Goal: Transaction & Acquisition: Purchase product/service

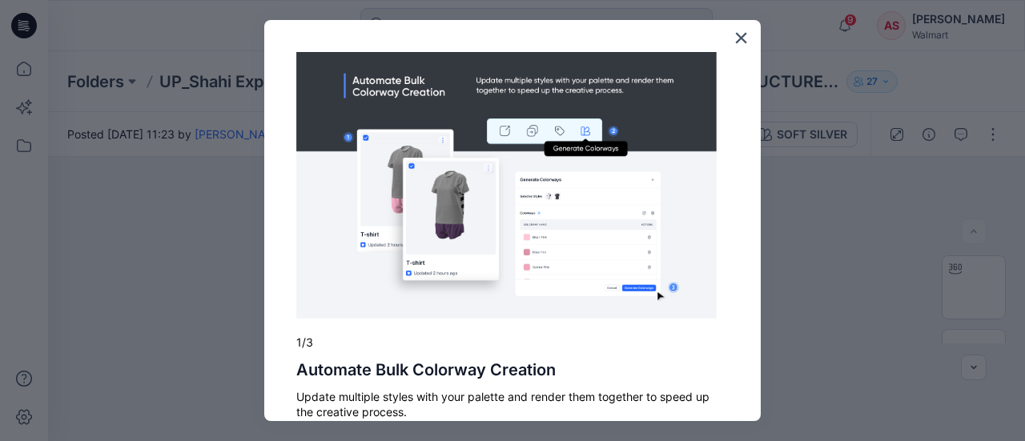
click at [671, 246] on img at bounding box center [506, 185] width 421 height 267
click at [734, 42] on button "×" at bounding box center [741, 38] width 15 height 26
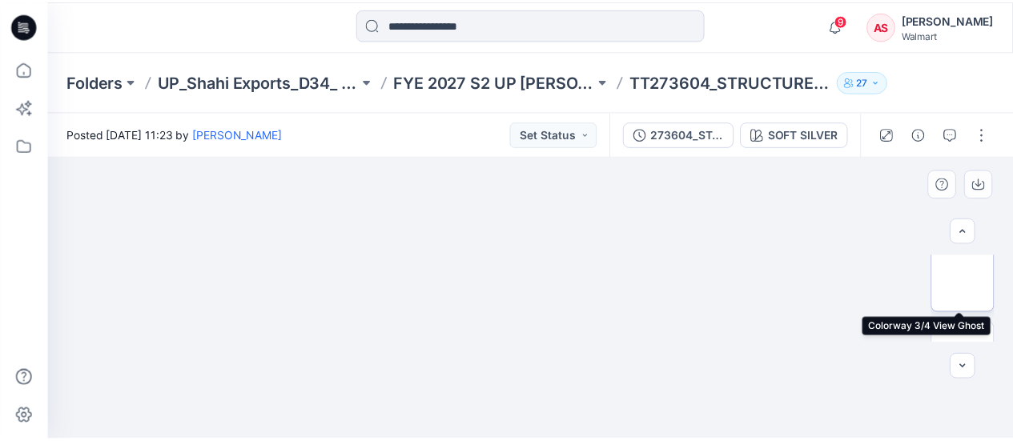
scroll to position [160, 0]
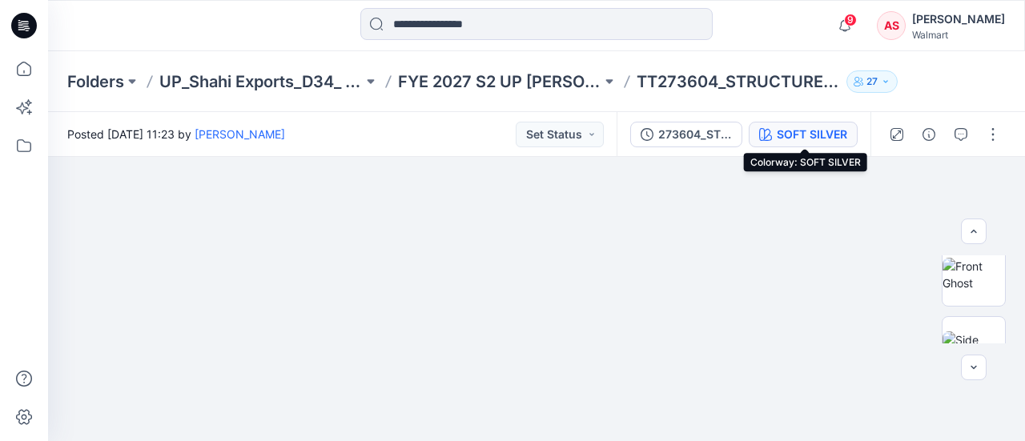
click at [782, 135] on div "SOFT SILVER" at bounding box center [812, 135] width 70 height 18
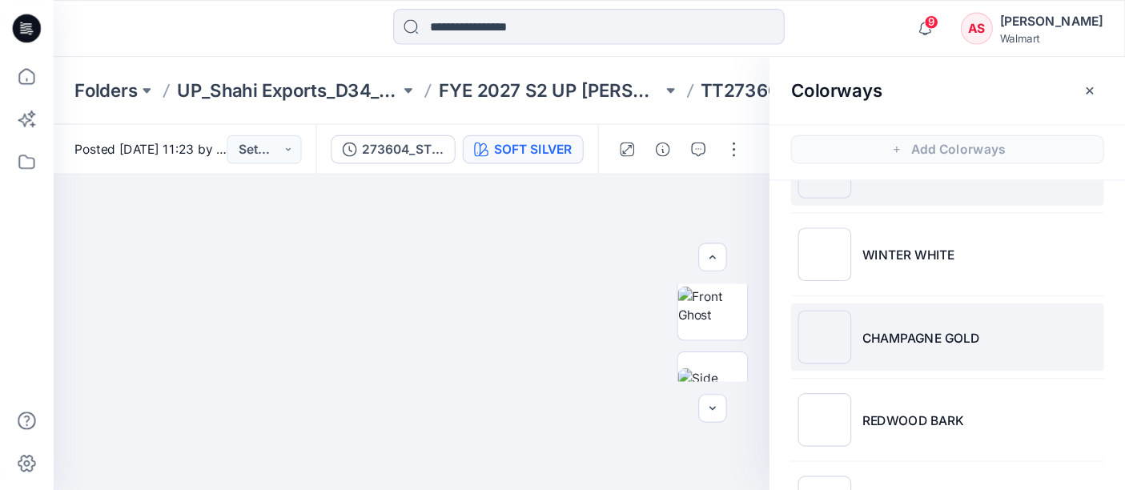
scroll to position [80, 0]
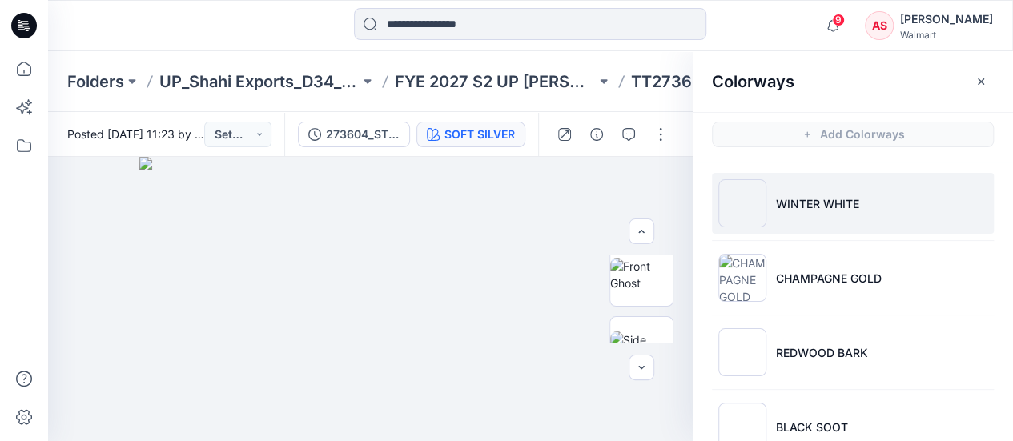
click at [761, 206] on img at bounding box center [742, 203] width 48 height 48
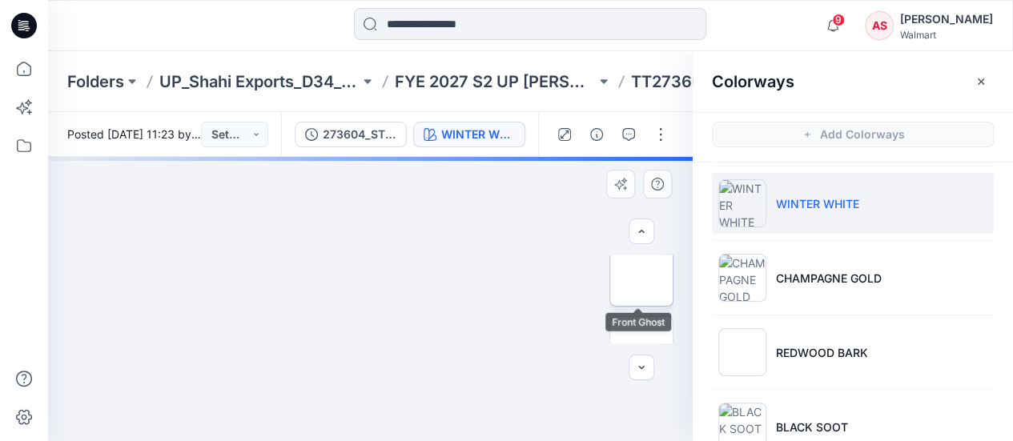
click at [642, 275] on img at bounding box center [642, 275] width 0 height 0
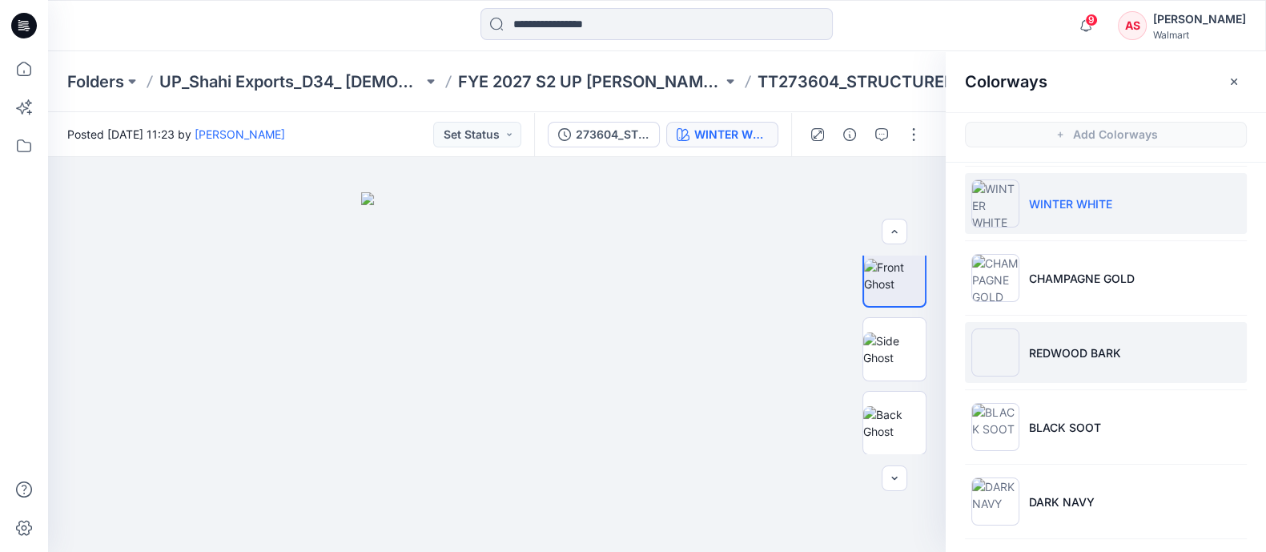
scroll to position [79, 0]
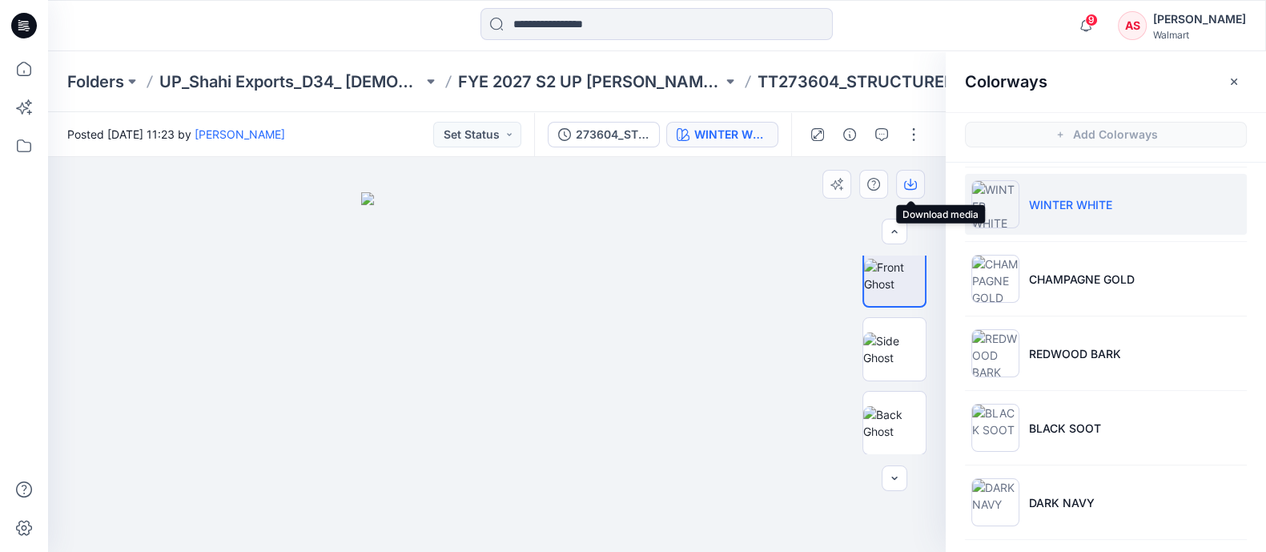
click at [911, 181] on icon "button" at bounding box center [910, 183] width 6 height 8
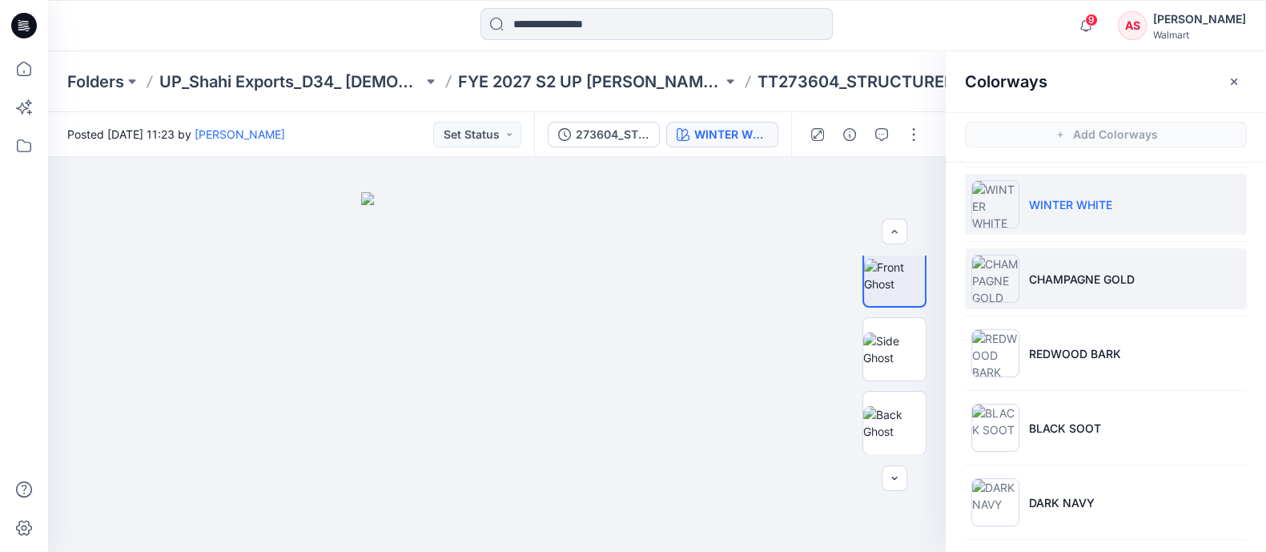
click at [1002, 282] on img at bounding box center [996, 279] width 48 height 48
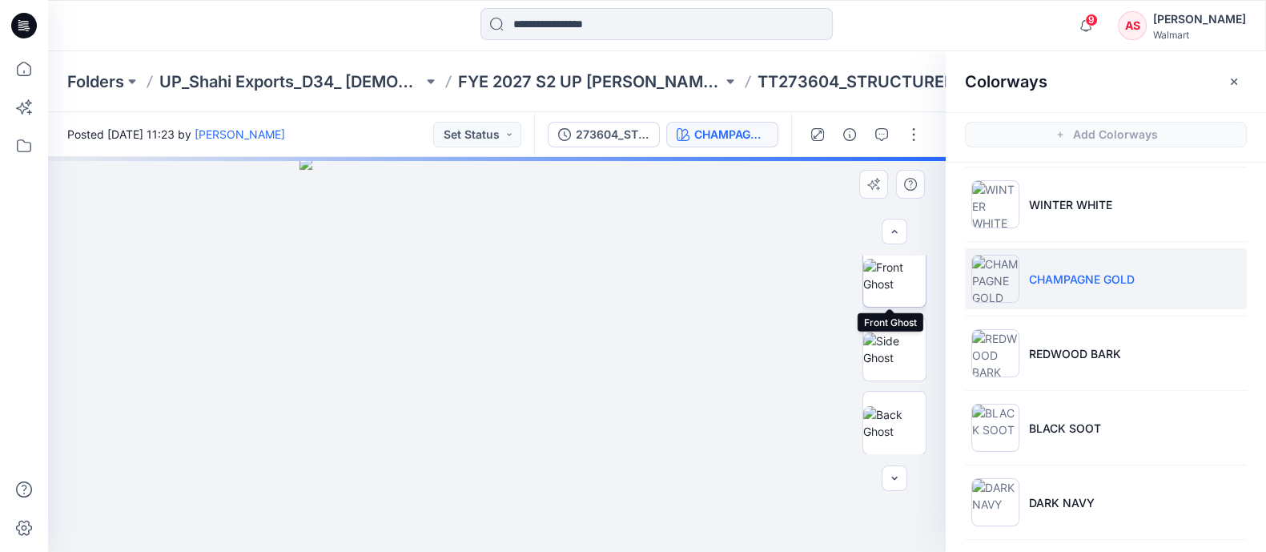
click at [877, 278] on img at bounding box center [894, 276] width 62 height 34
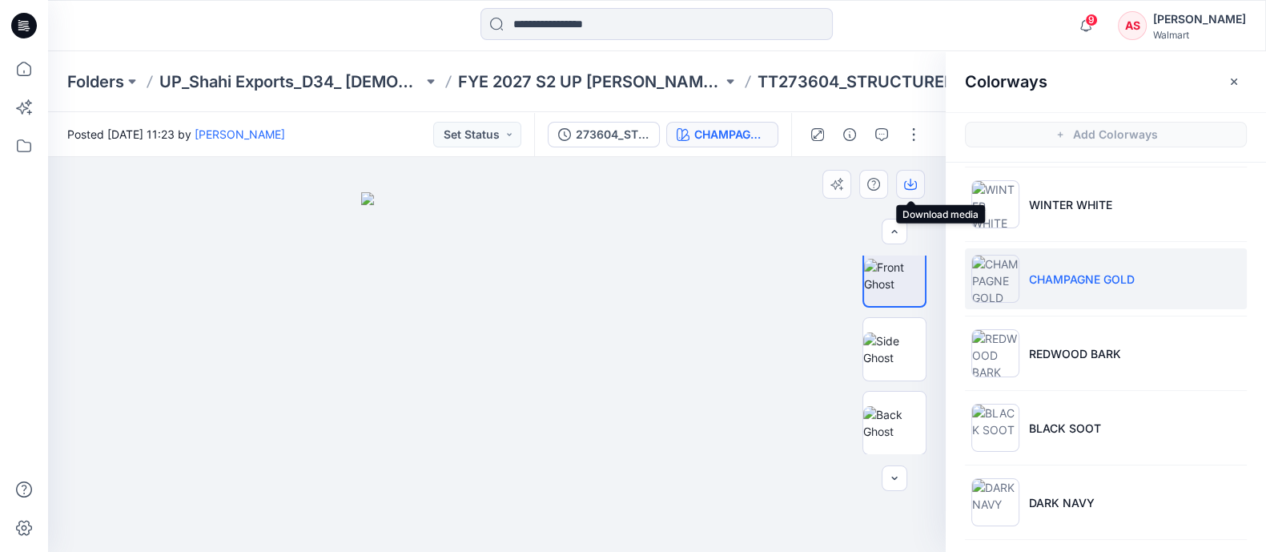
click at [909, 178] on icon "button" at bounding box center [910, 184] width 13 height 13
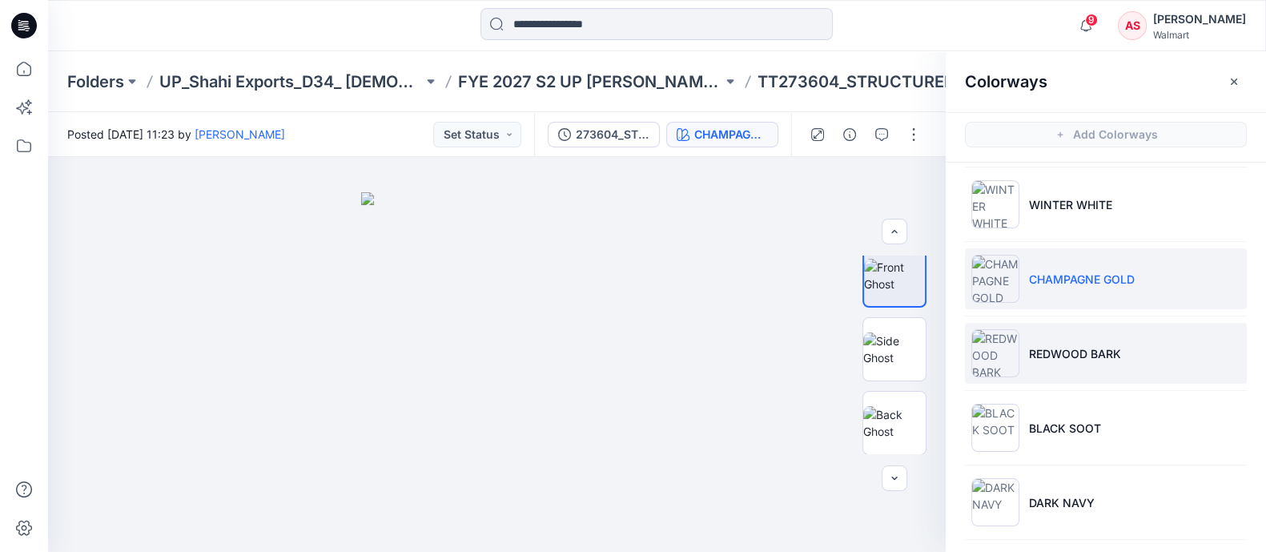
click at [991, 350] on img at bounding box center [996, 353] width 48 height 48
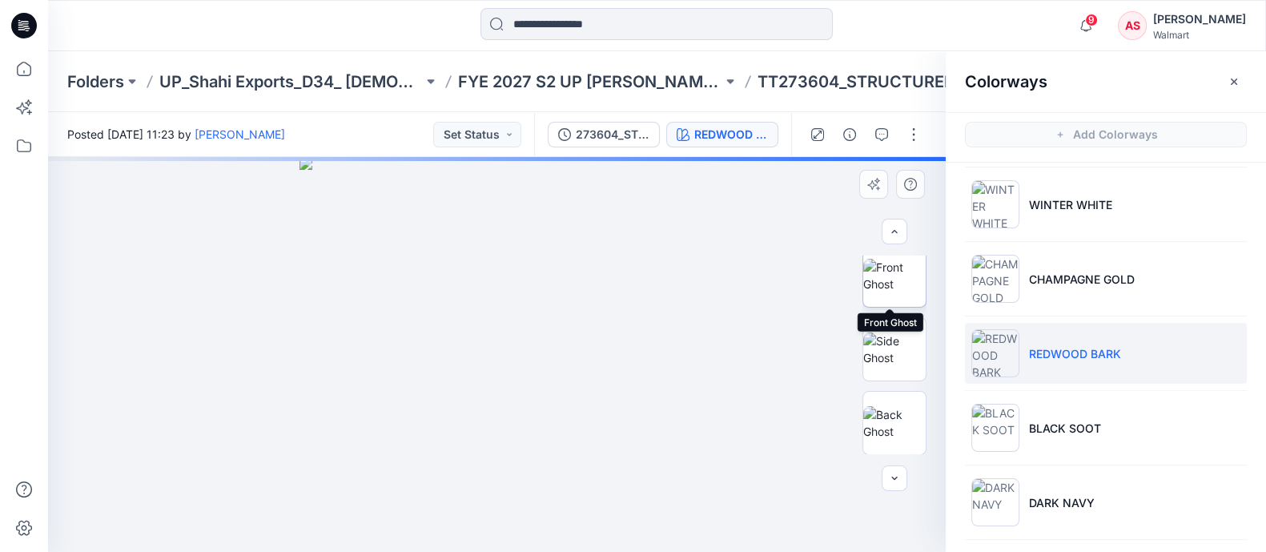
click at [895, 281] on img at bounding box center [894, 276] width 62 height 34
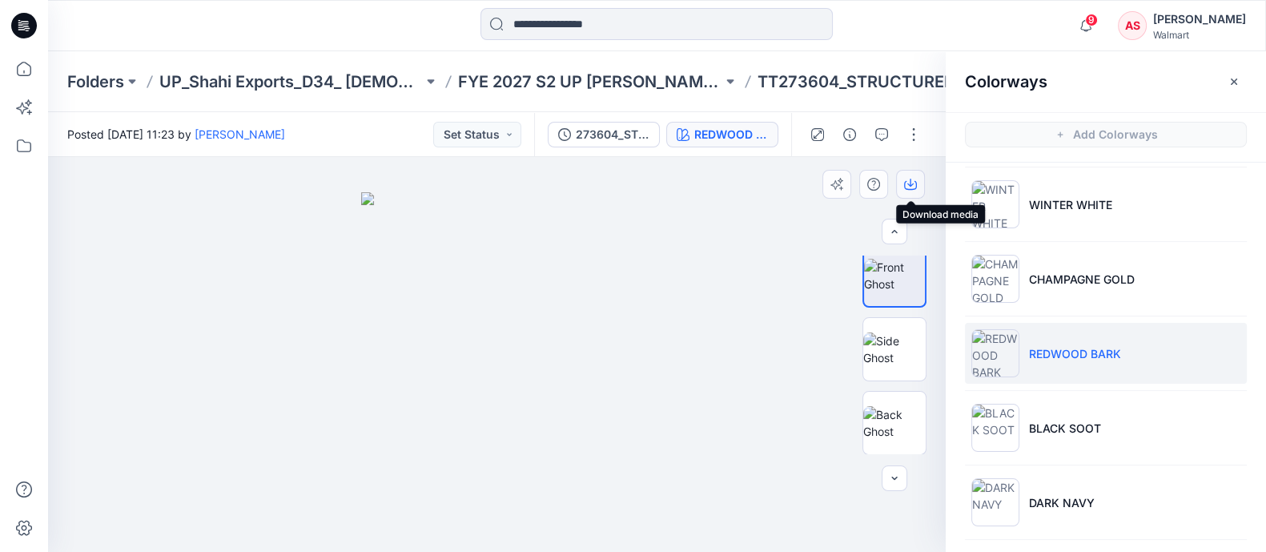
click at [915, 186] on icon "button" at bounding box center [910, 184] width 13 height 13
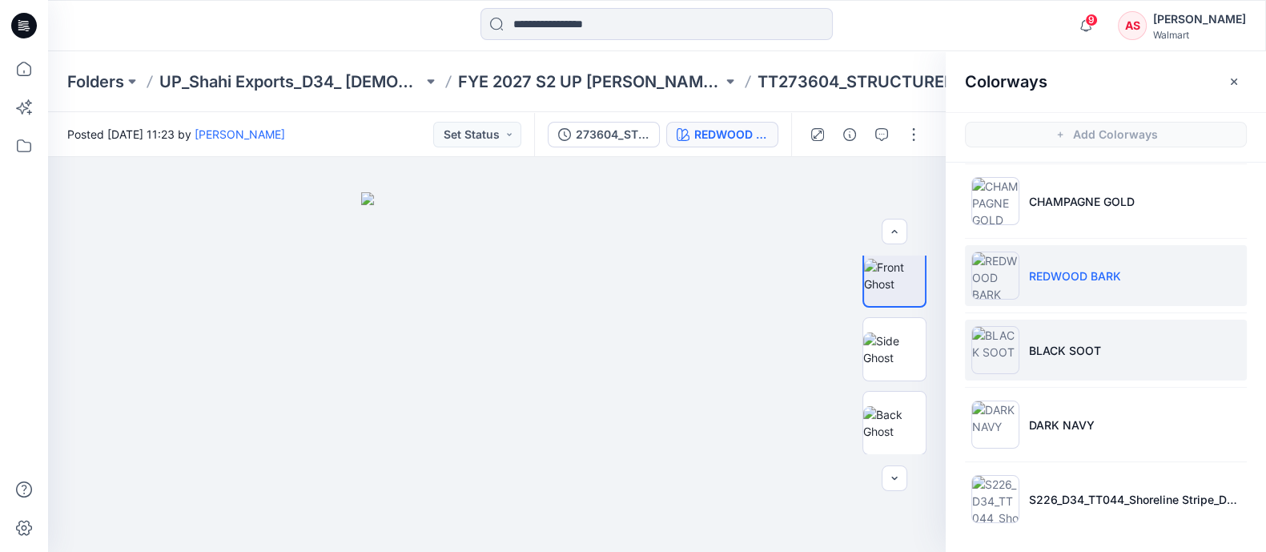
click at [995, 344] on img at bounding box center [996, 350] width 48 height 48
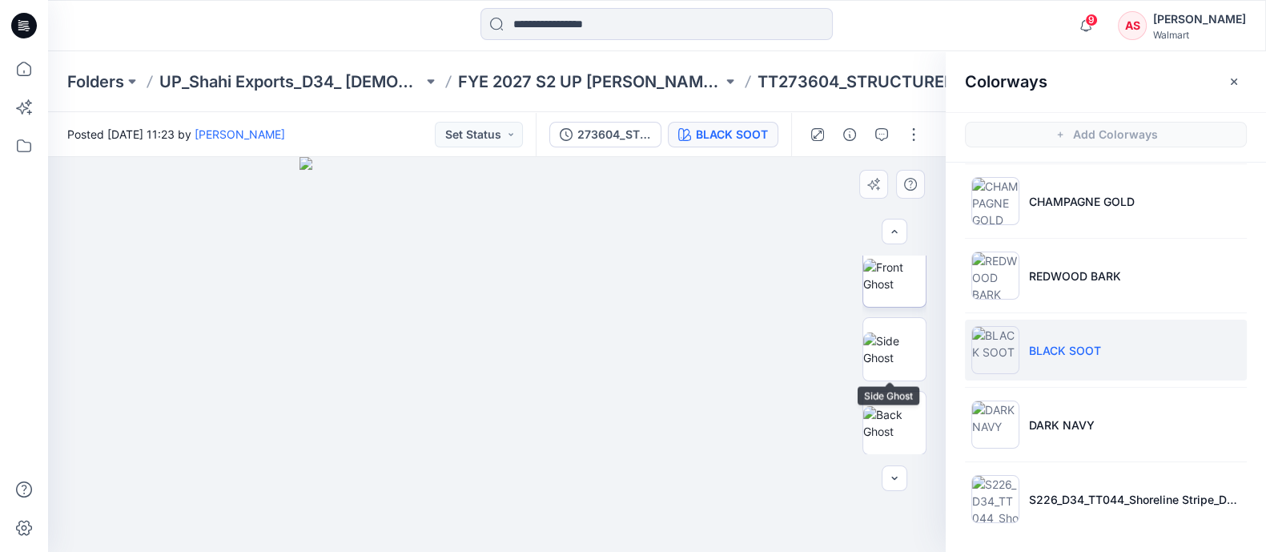
click at [894, 292] on img at bounding box center [894, 276] width 62 height 34
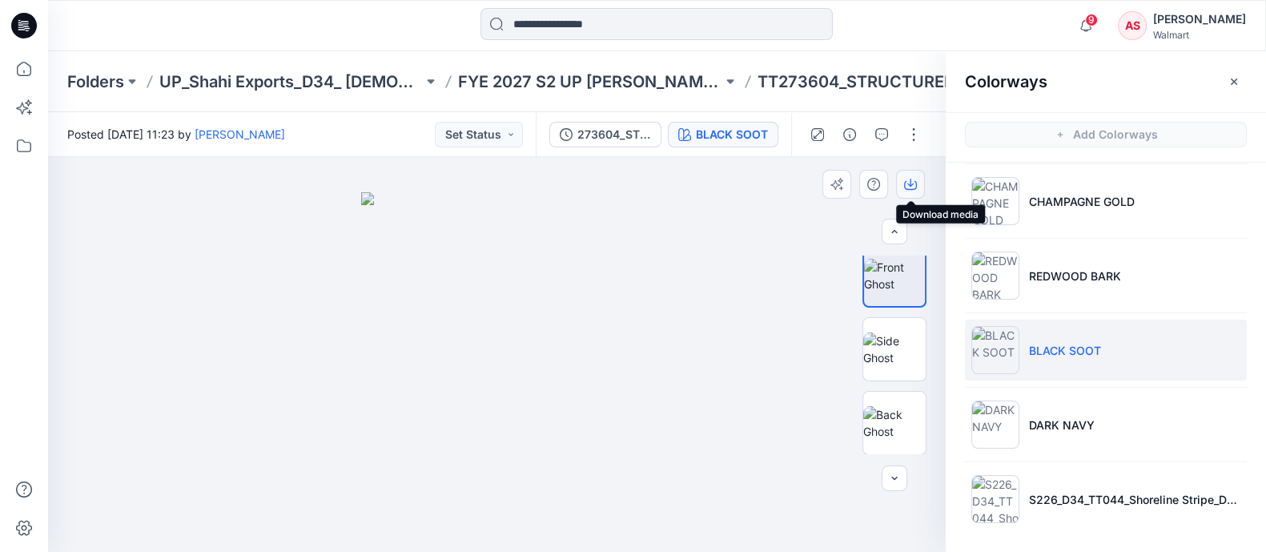
click at [911, 183] on icon "button" at bounding box center [910, 183] width 6 height 8
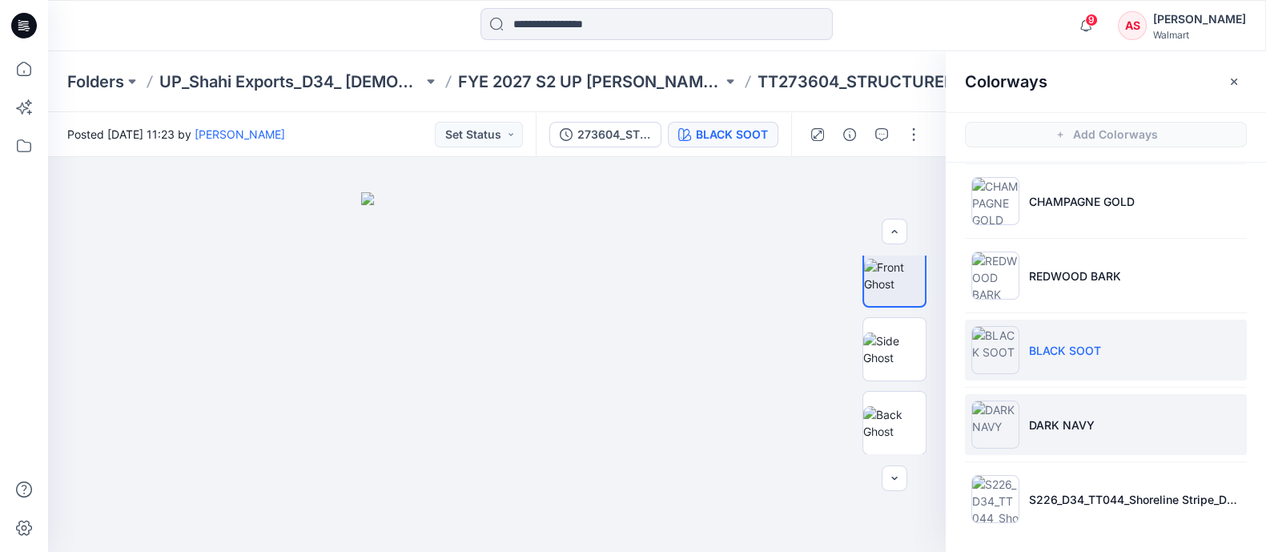
click at [1024, 437] on li "DARK NAVY" at bounding box center [1106, 424] width 282 height 61
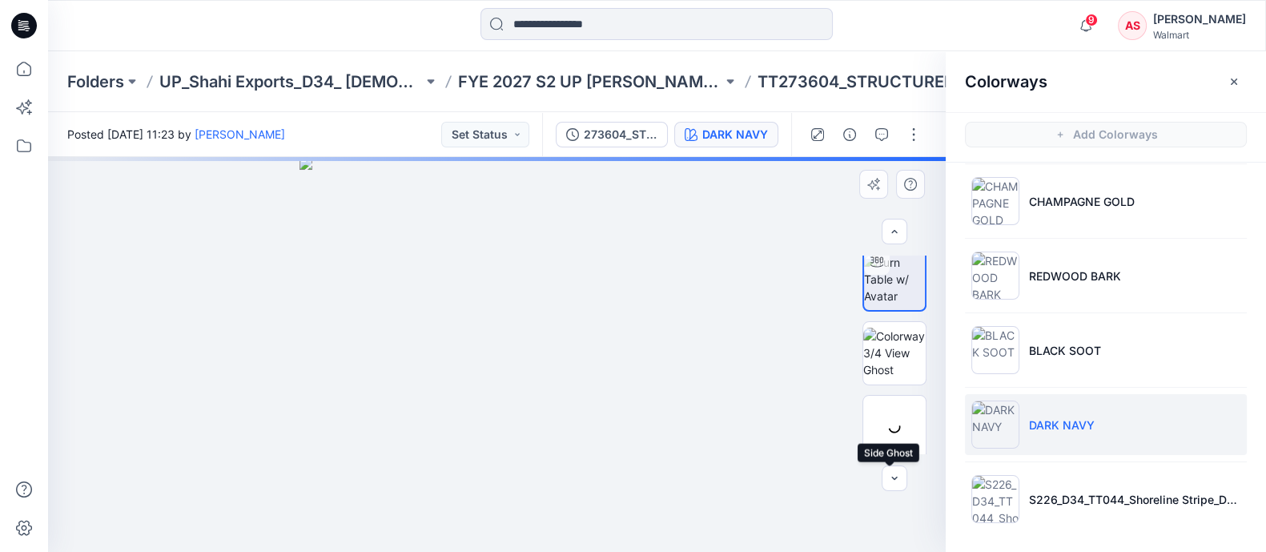
scroll to position [0, 0]
click at [887, 438] on img at bounding box center [894, 435] width 62 height 34
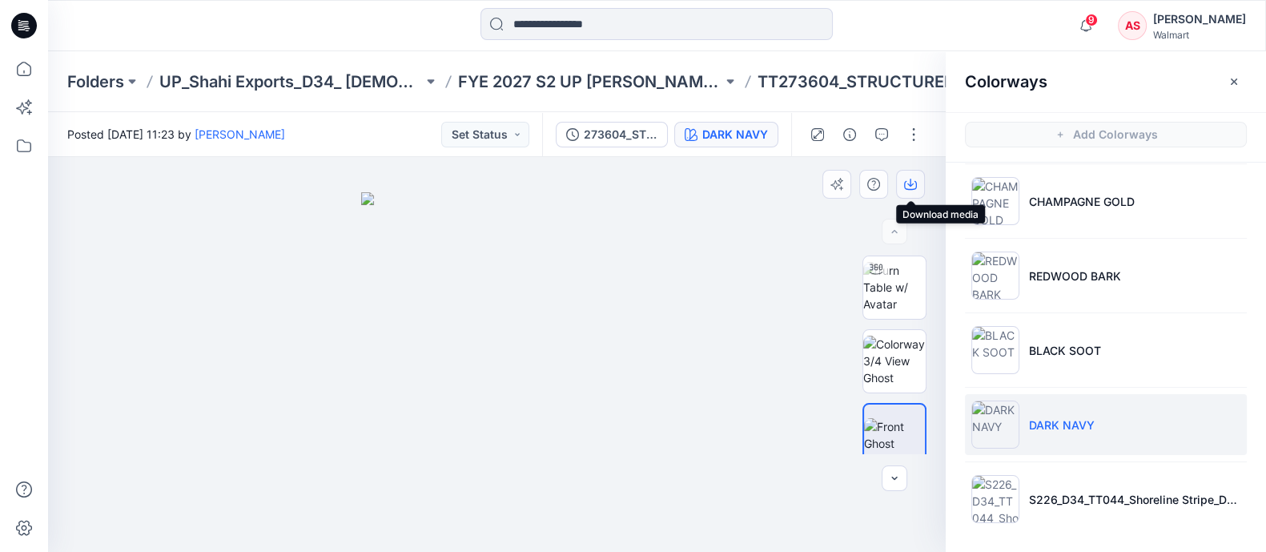
click at [916, 194] on button "button" at bounding box center [910, 184] width 29 height 29
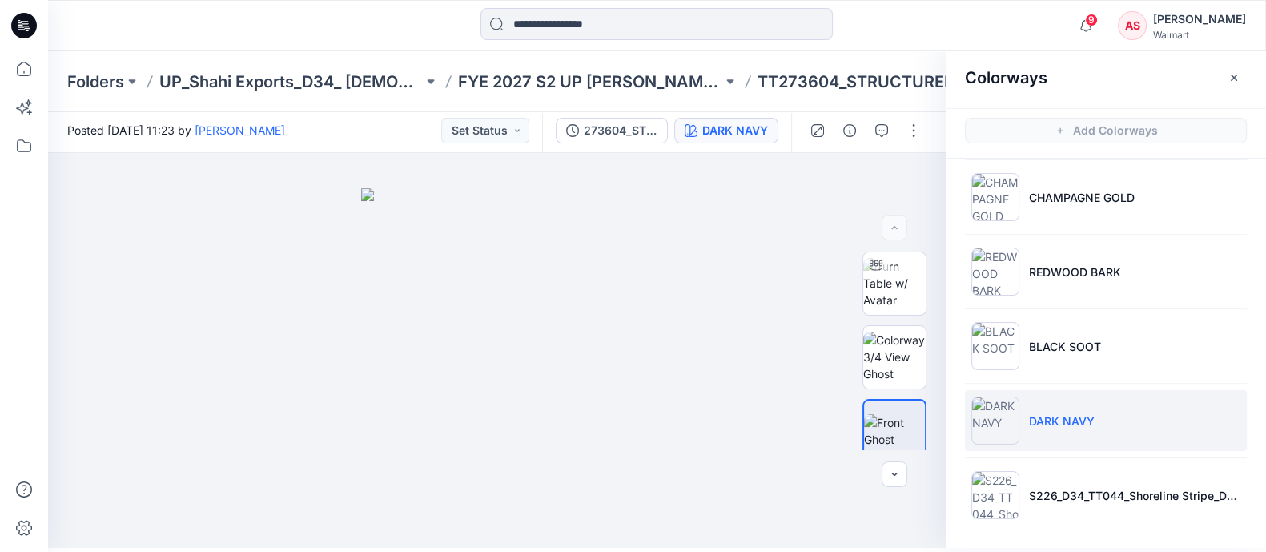
scroll to position [4, 0]
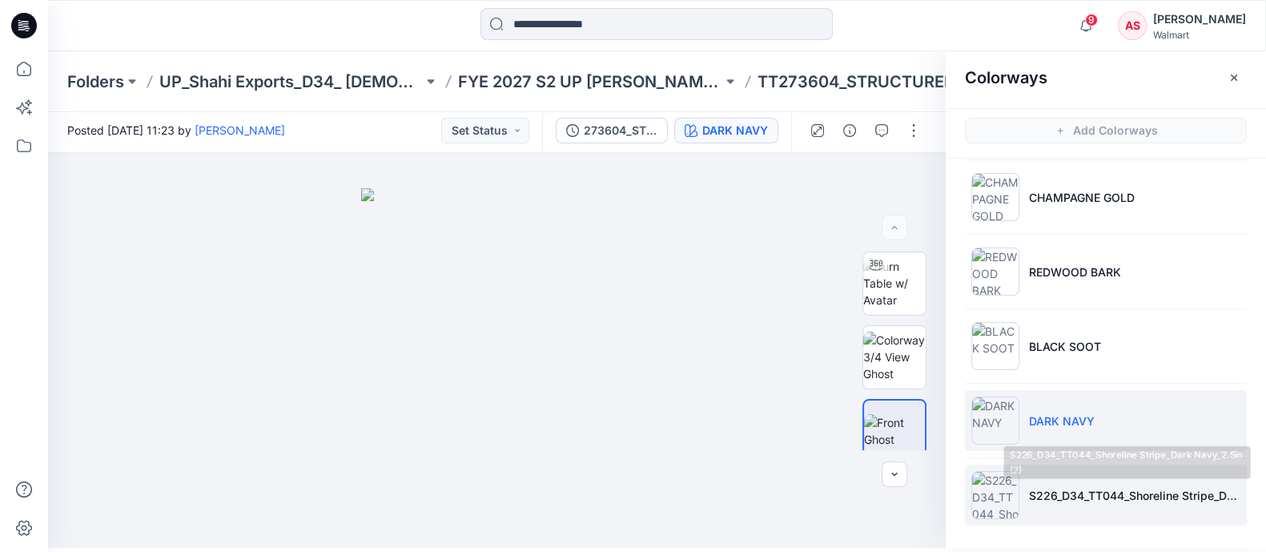
click at [1024, 441] on li "S226_D34_TT044_Shoreline Stripe_Dark Navy_2.5in (2)" at bounding box center [1106, 495] width 282 height 61
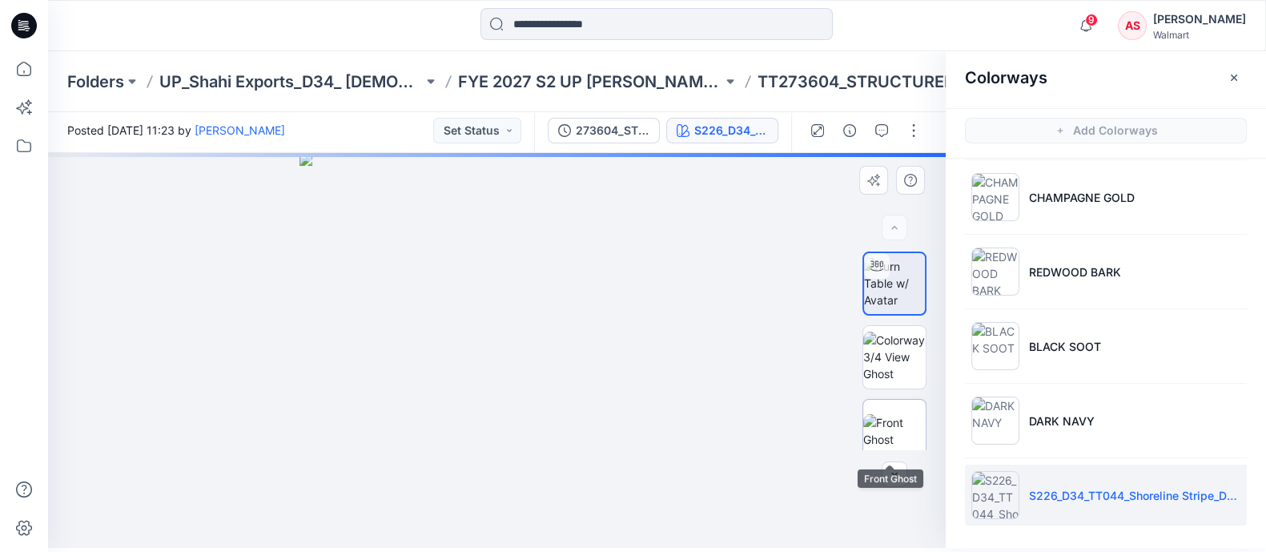
click at [895, 434] on img at bounding box center [894, 431] width 62 height 34
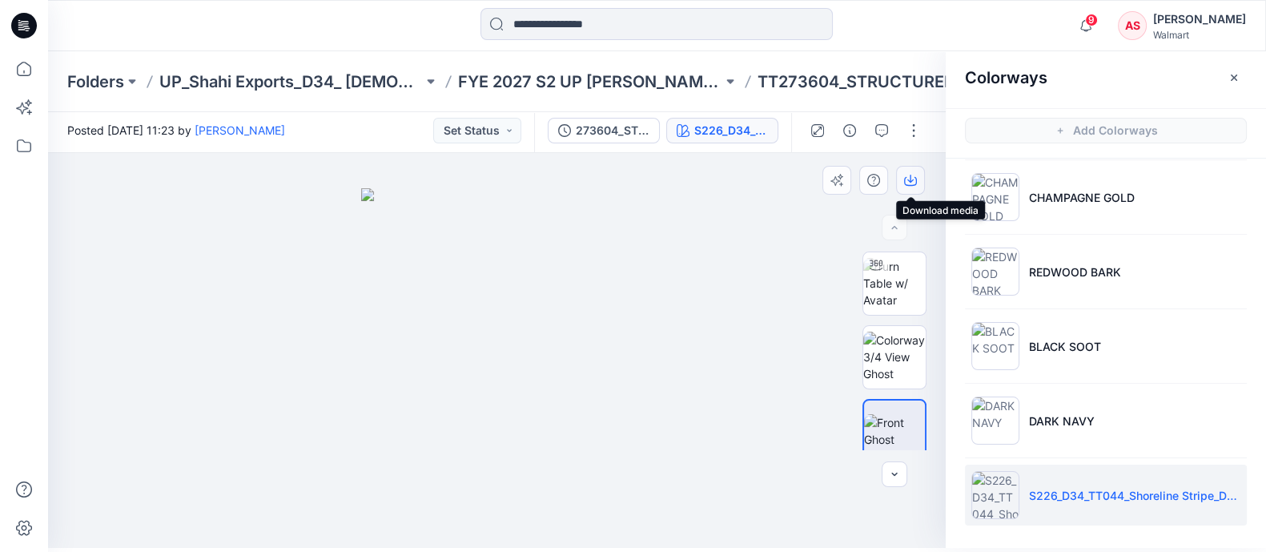
click at [910, 176] on icon "button" at bounding box center [910, 179] width 6 height 8
